Goal: Transaction & Acquisition: Purchase product/service

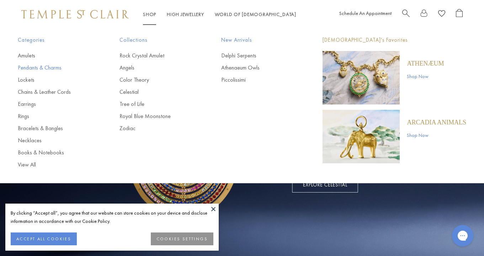
click at [25, 67] on link "Pendants & Charms" at bounding box center [54, 68] width 73 height 8
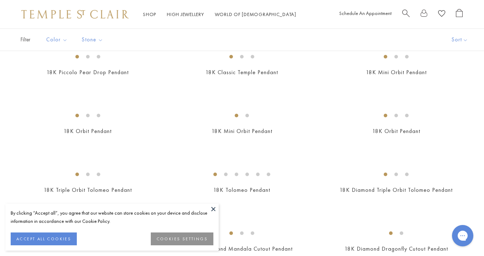
scroll to position [964, 0]
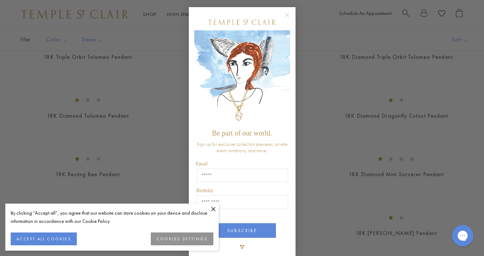
click at [25, 67] on div "Close dialog Be part of our world. Sign up for exclusive collection previews, p…" at bounding box center [242, 128] width 484 height 256
click at [187, 89] on div "Close dialog Be part of our world. Sign up for exclusive collection previews, p…" at bounding box center [242, 128] width 121 height 256
click at [286, 14] on circle "Close dialog" at bounding box center [287, 15] width 9 height 9
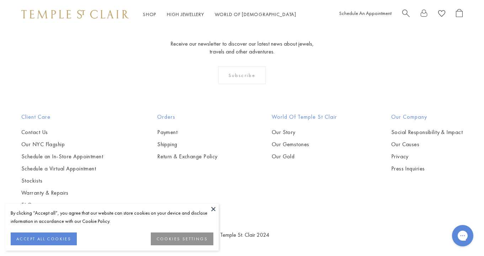
scroll to position [2734, 0]
drag, startPoint x: 47, startPoint y: 126, endPoint x: 181, endPoint y: 13, distance: 175.1
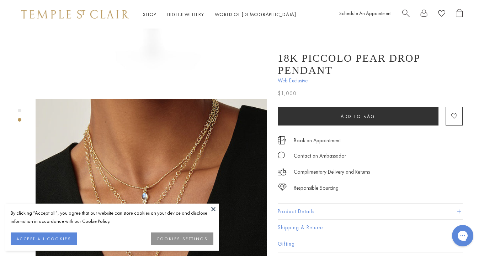
scroll to position [208, 0]
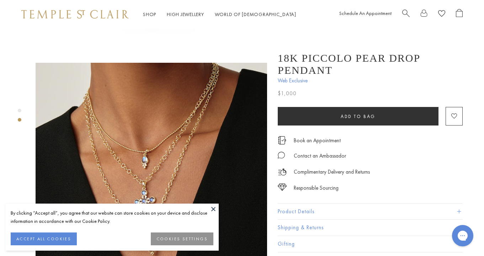
click at [141, 166] on img at bounding box center [152, 179] width 232 height 232
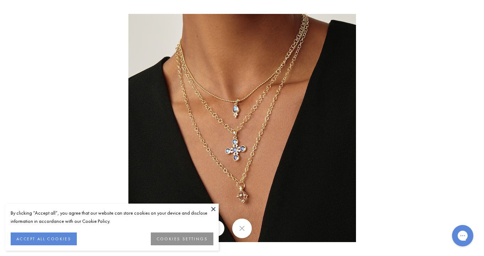
click at [228, 111] on img at bounding box center [243, 128] width 228 height 228
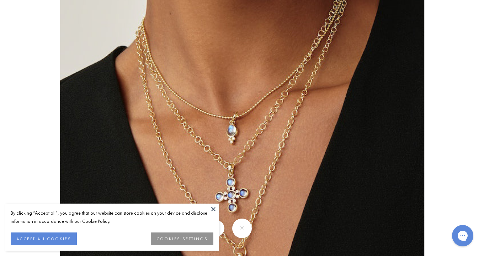
click at [440, 122] on div at bounding box center [447, 182] width 775 height 409
click at [445, 124] on div at bounding box center [447, 182] width 775 height 409
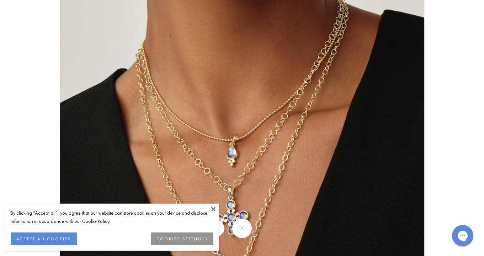
click at [244, 227] on button at bounding box center [242, 228] width 20 height 20
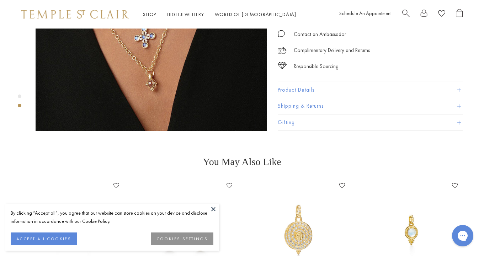
scroll to position [378, 0]
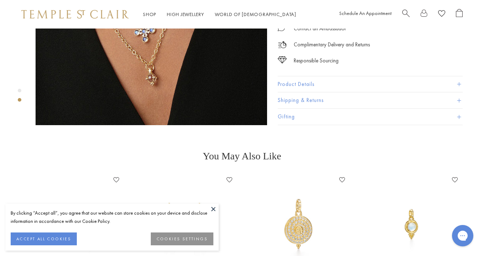
click at [340, 76] on button "Product Details" at bounding box center [370, 84] width 185 height 16
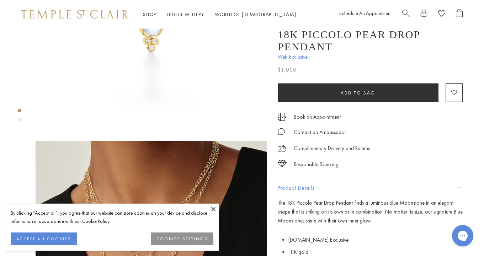
scroll to position [0, 0]
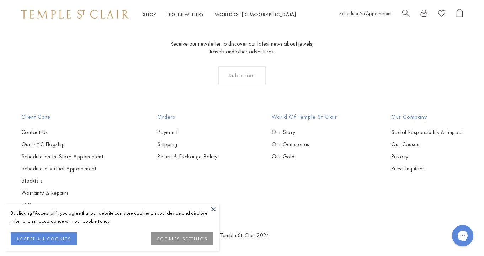
scroll to position [2993, 0]
click at [177, 15] on link "High Jewellery High Jewellery" at bounding box center [185, 14] width 37 height 6
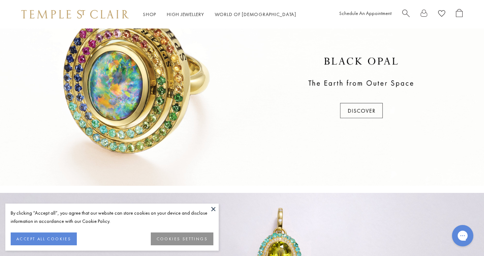
scroll to position [240, 0]
